Goal: Find contact information: Find contact information

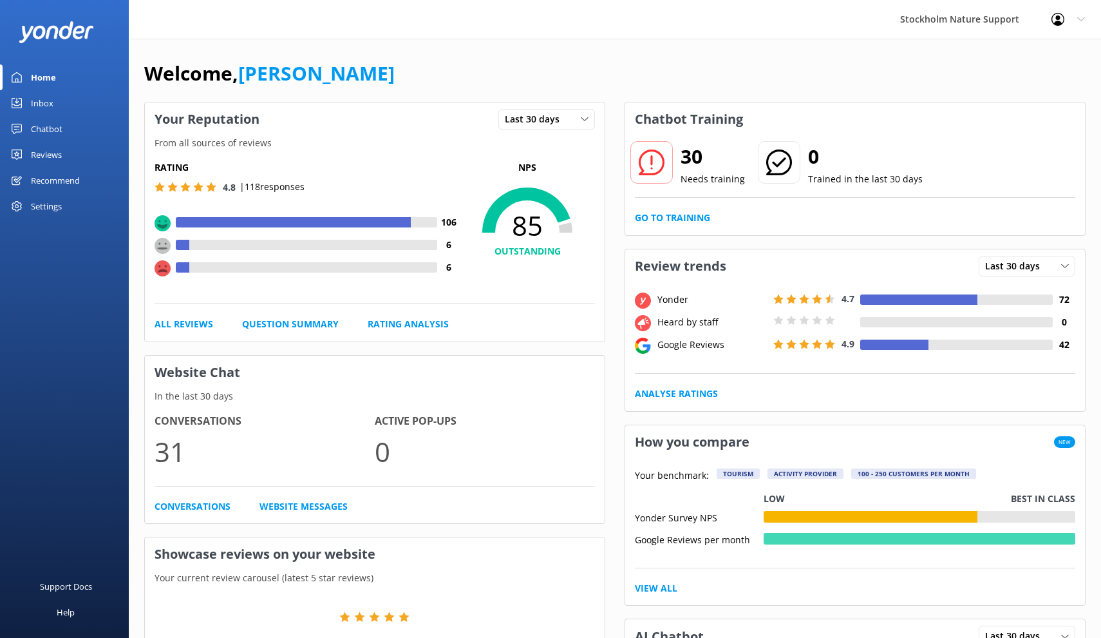
click at [49, 153] on div "Reviews" at bounding box center [46, 155] width 31 height 26
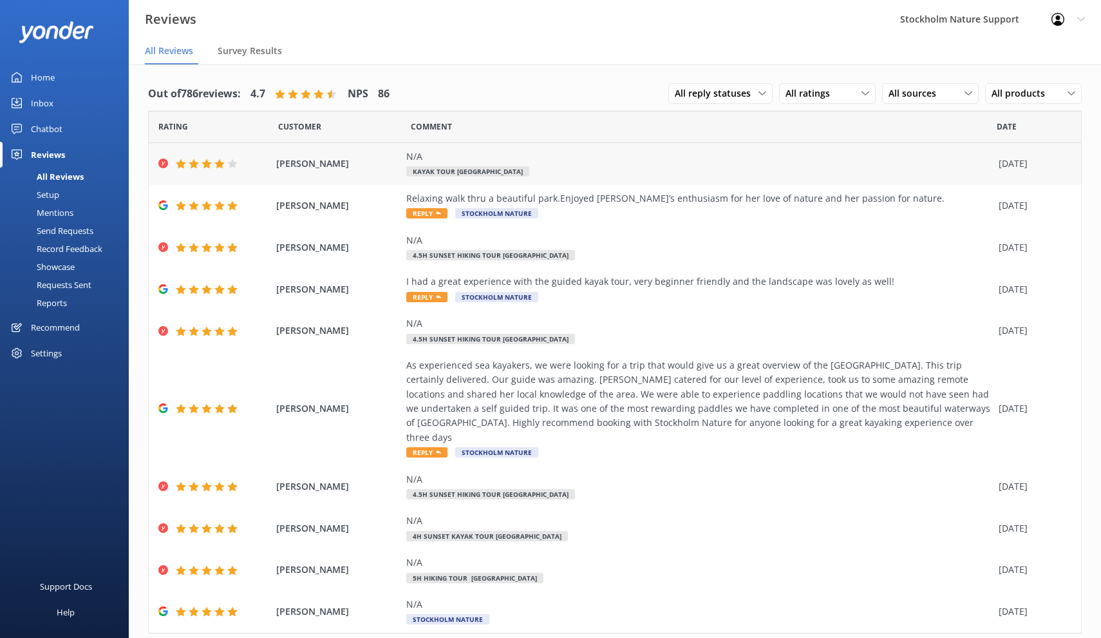
click at [549, 165] on div "N/A Kayak Tour [GEOGRAPHIC_DATA]" at bounding box center [699, 163] width 586 height 29
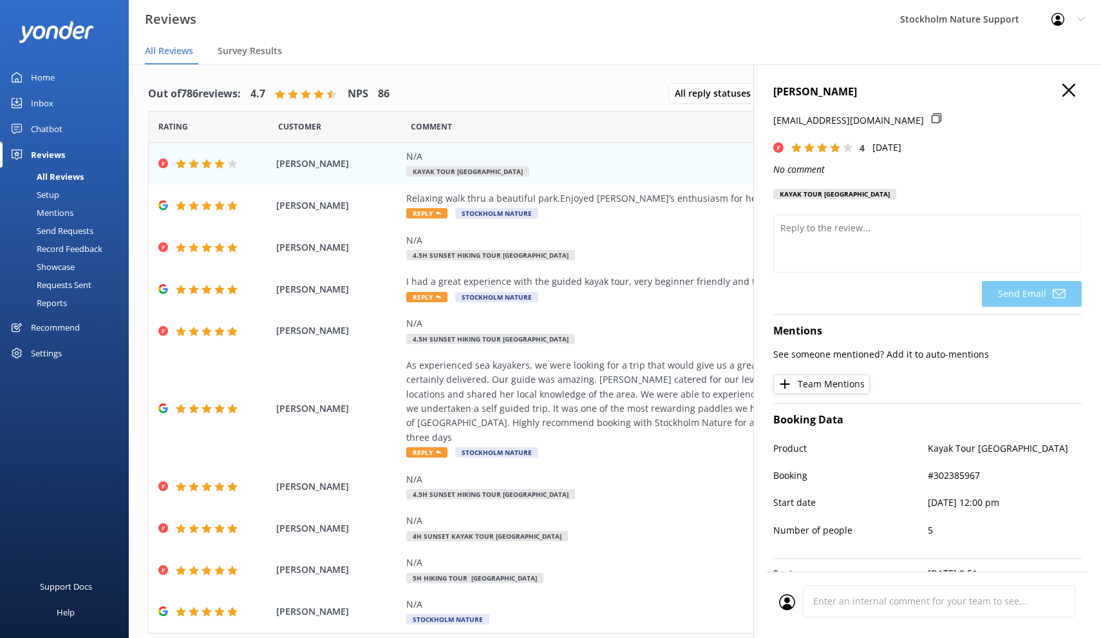
click at [580, 53] on nav "All Reviews Survey Results" at bounding box center [615, 52] width 972 height 26
drag, startPoint x: 969, startPoint y: 119, endPoint x: 813, endPoint y: 117, distance: 155.2
click at [813, 117] on div "[EMAIL_ADDRESS][DOMAIN_NAME]" at bounding box center [927, 126] width 308 height 27
copy div "[DOMAIN_NAME]"
click at [1076, 91] on h4 "[PERSON_NAME]" at bounding box center [927, 92] width 308 height 17
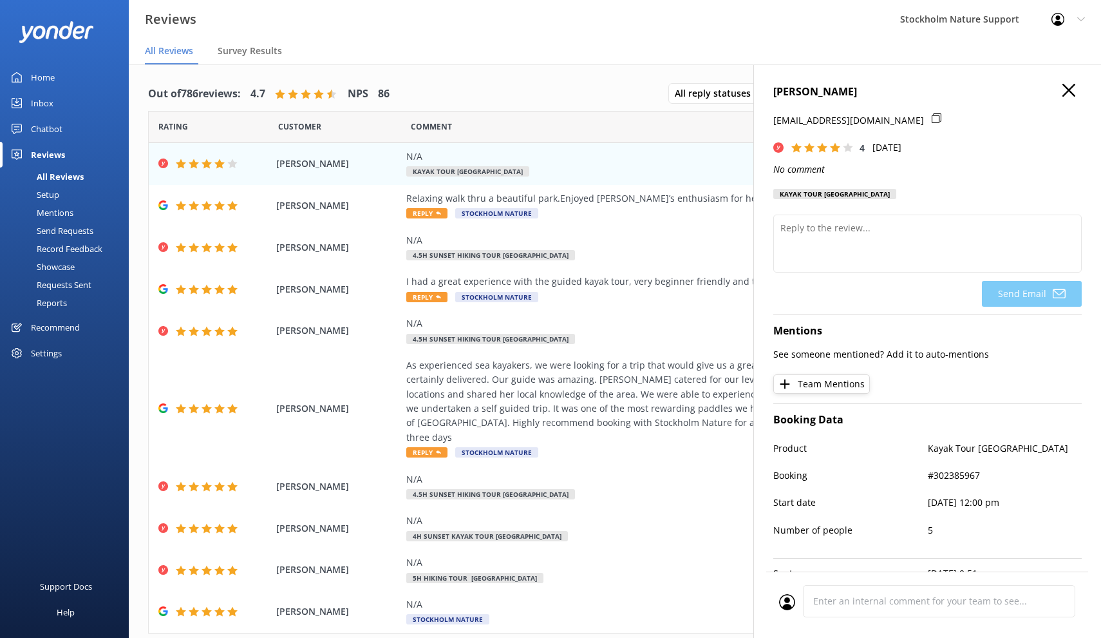
click at [1068, 90] on use at bounding box center [1069, 90] width 13 height 13
